Goal: Check status: Check status

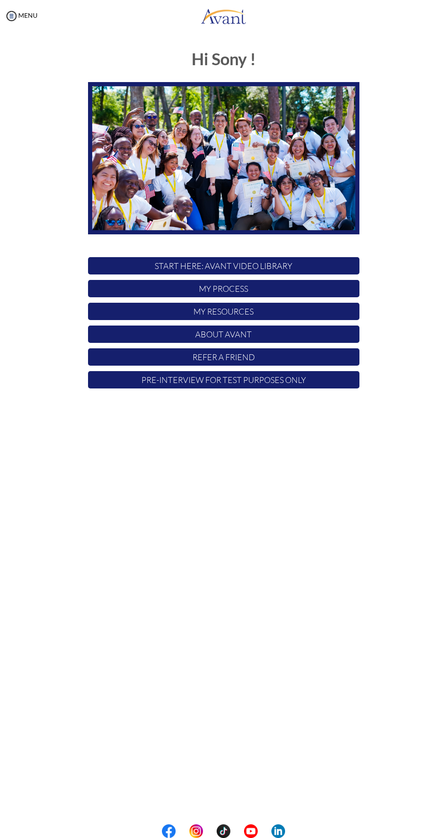
click at [332, 379] on p "Pre-Interview for test purposes only" at bounding box center [223, 379] width 271 height 17
click at [328, 313] on p "My Resources" at bounding box center [223, 311] width 271 height 17
click at [324, 294] on p "My Process" at bounding box center [223, 288] width 271 height 17
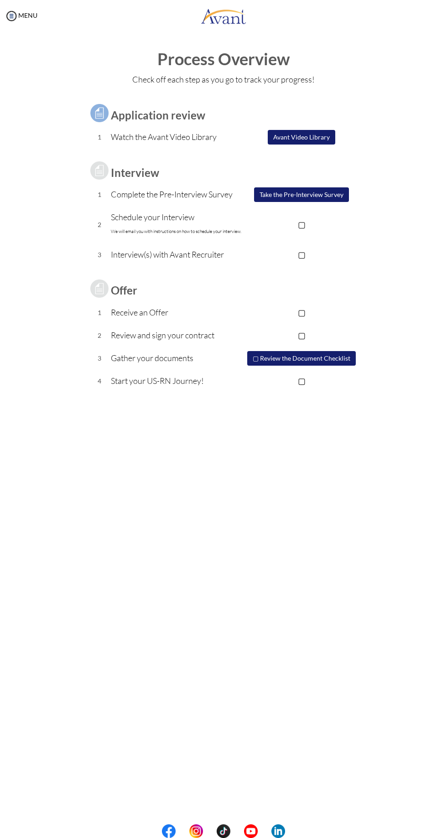
click at [223, 229] on font "We will email you with instructions on how to schedule your interview." at bounding box center [176, 232] width 130 height 6
click at [349, 225] on p "▢" at bounding box center [301, 224] width 115 height 13
click at [307, 224] on p "▣" at bounding box center [301, 224] width 115 height 13
click at [315, 220] on p "▢" at bounding box center [301, 224] width 115 height 13
